Goal: Task Accomplishment & Management: Complete application form

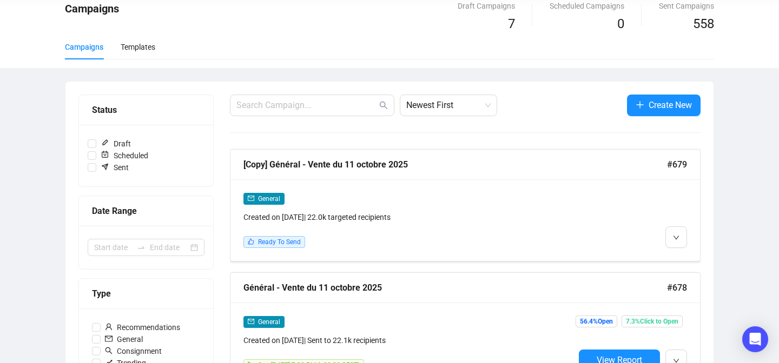
scroll to position [44, 0]
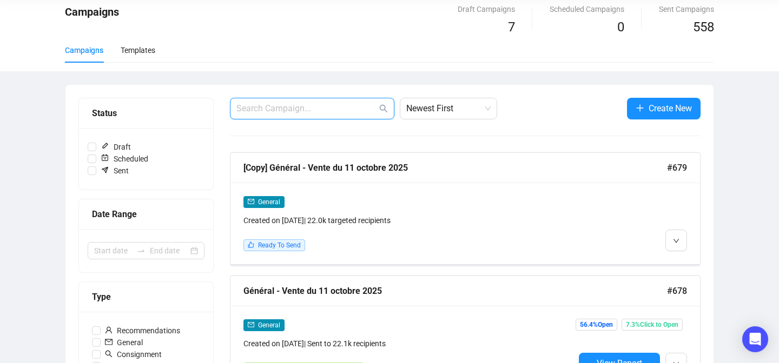
click at [273, 110] on input "text" at bounding box center [306, 108] width 141 height 13
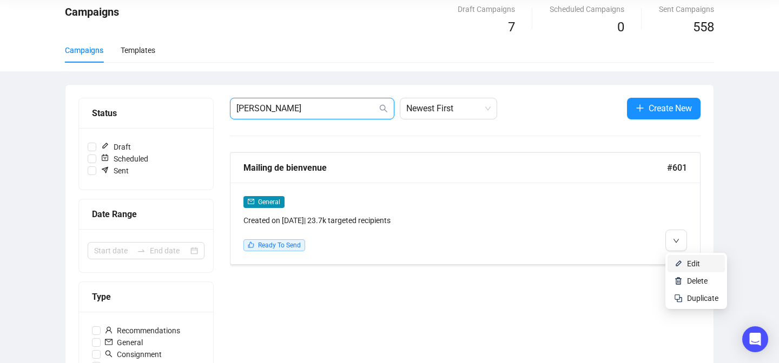
type input "[PERSON_NAME]"
click at [677, 264] on img at bounding box center [678, 264] width 9 height 9
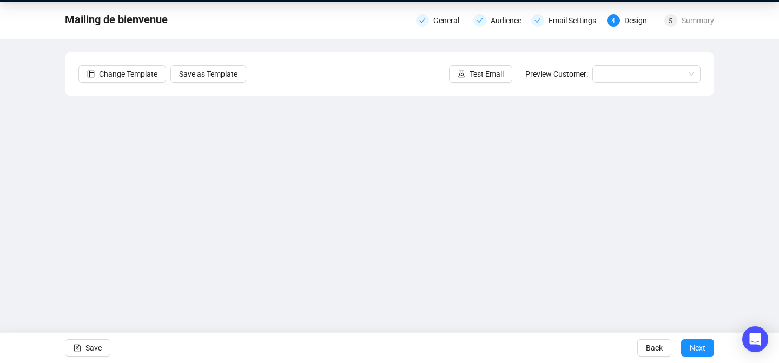
scroll to position [36, 0]
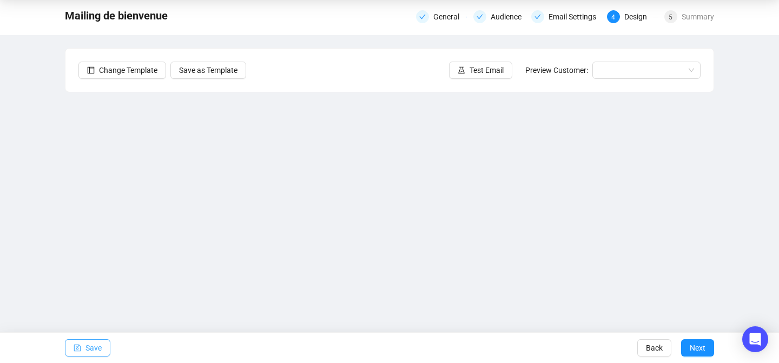
click at [76, 348] on icon "save" at bounding box center [77, 348] width 7 height 7
click at [89, 348] on span "Save" at bounding box center [93, 348] width 16 height 30
click at [92, 349] on span "Save" at bounding box center [93, 348] width 16 height 30
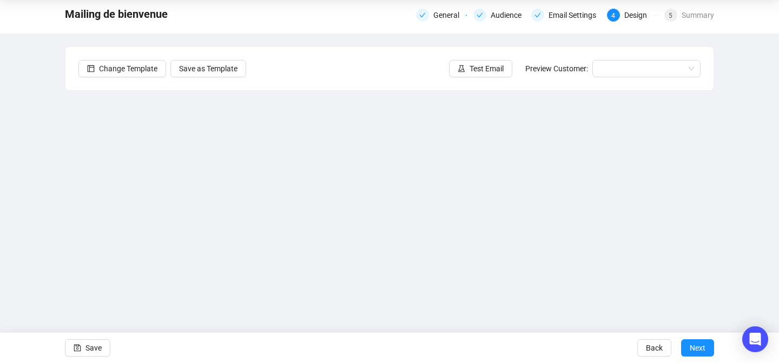
scroll to position [37, 0]
click at [69, 348] on button "Save" at bounding box center [87, 348] width 45 height 17
click at [89, 344] on span "Save" at bounding box center [93, 348] width 16 height 30
click at [85, 347] on button "Save" at bounding box center [87, 348] width 45 height 17
click at [98, 350] on span "Save" at bounding box center [93, 348] width 16 height 30
